Goal: Information Seeking & Learning: Learn about a topic

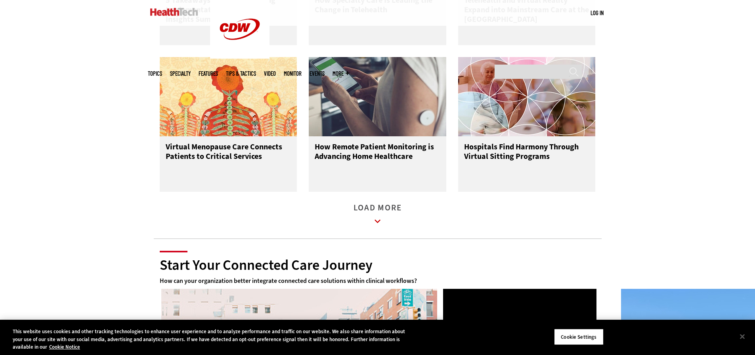
scroll to position [991, 0]
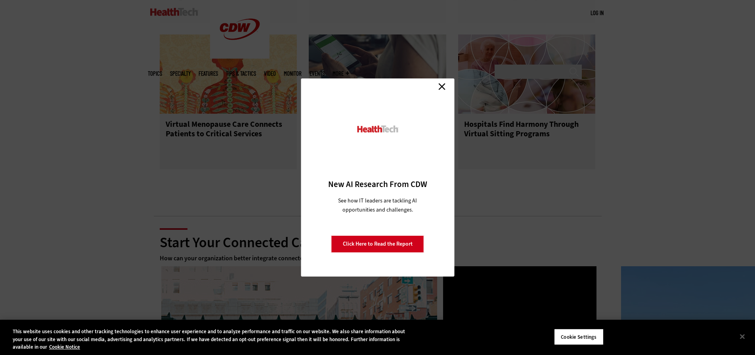
click at [441, 87] on link "Close" at bounding box center [442, 86] width 12 height 12
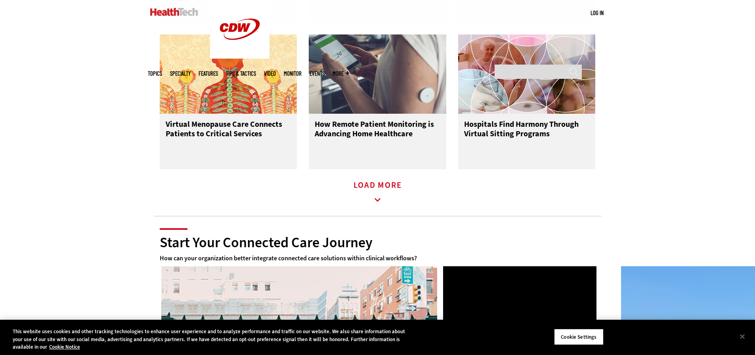
click at [382, 189] on link "Load More" at bounding box center [377, 193] width 48 height 22
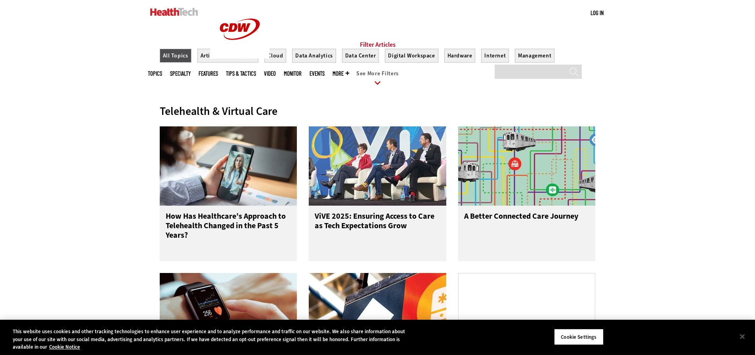
scroll to position [317, 0]
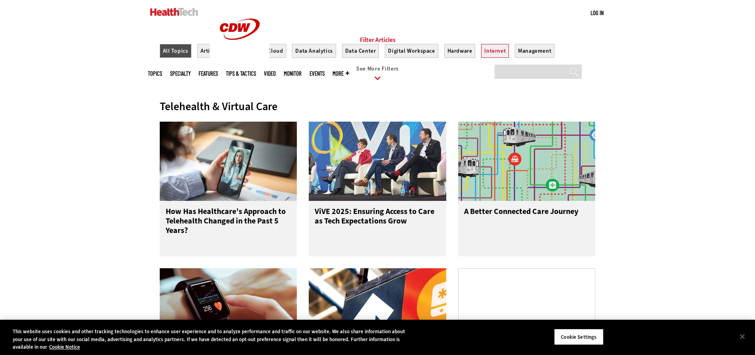
click at [493, 58] on button "Internet" at bounding box center [495, 51] width 28 height 14
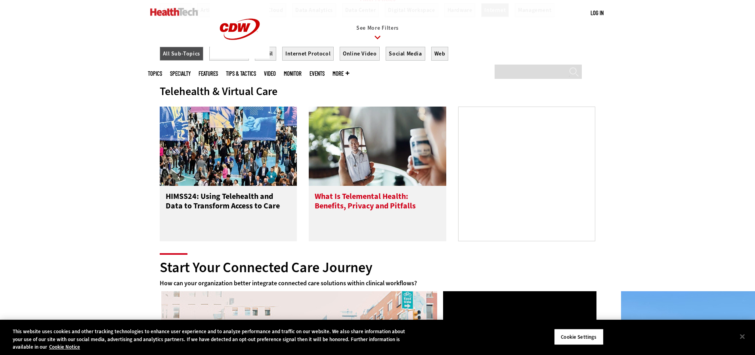
scroll to position [396, 0]
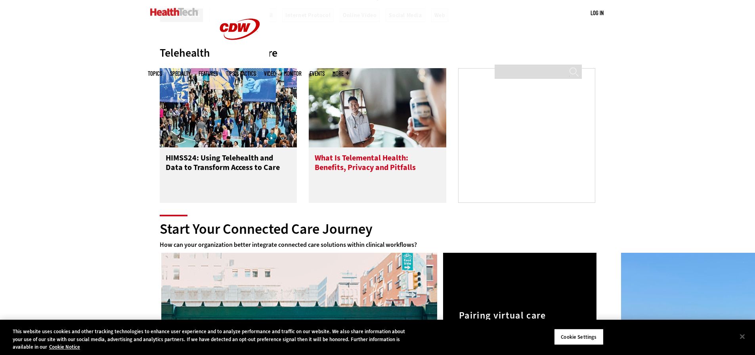
click at [342, 170] on h3 "What Is Telemental Health: Benefits, Privacy and Pitfalls" at bounding box center [378, 169] width 126 height 32
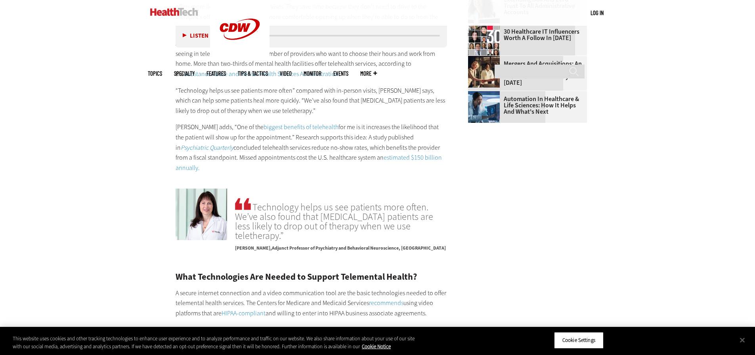
scroll to position [1109, 0]
